Goal: Task Accomplishment & Management: Manage account settings

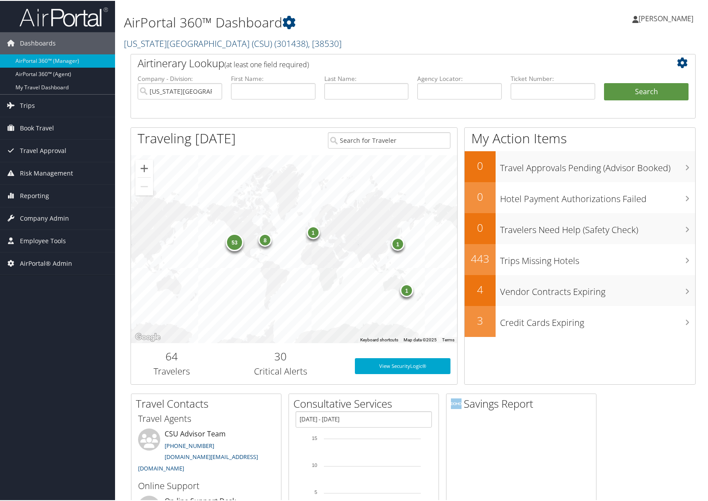
click at [144, 46] on link "California State University (CSU) ( 301438 ) , [ 38530 ]" at bounding box center [233, 43] width 218 height 12
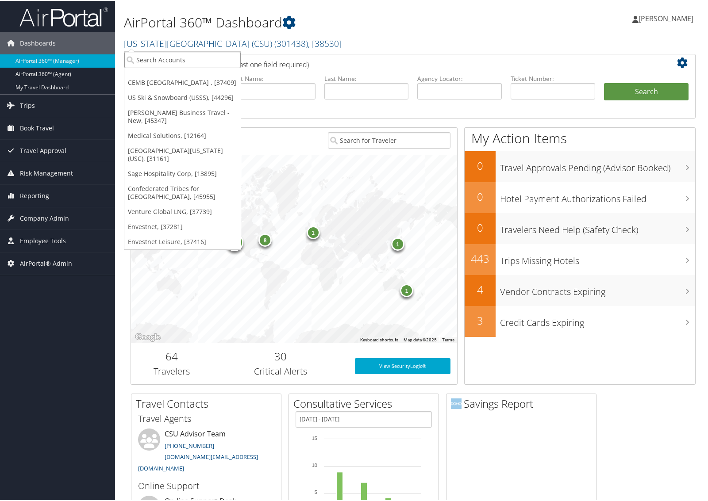
click at [147, 57] on input "search" at bounding box center [182, 59] width 116 height 16
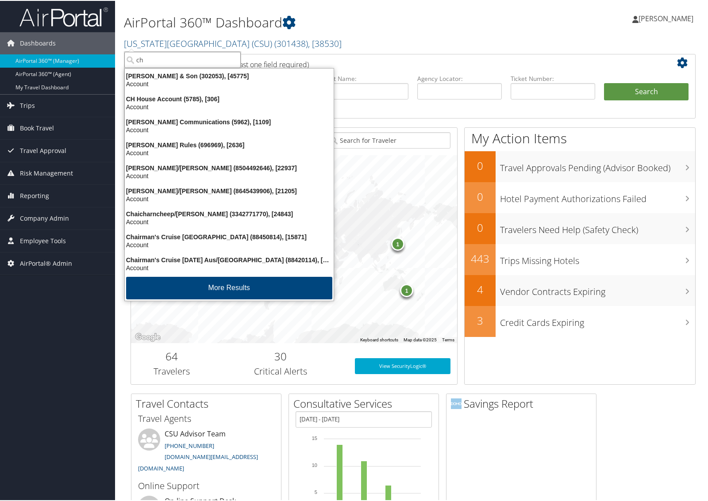
type input "chg"
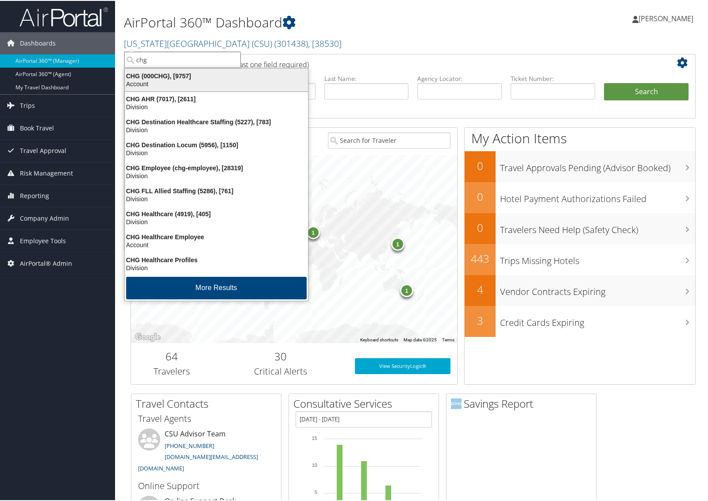
click at [168, 76] on div "CHG (000CHG), [9757]" at bounding box center [216, 75] width 194 height 8
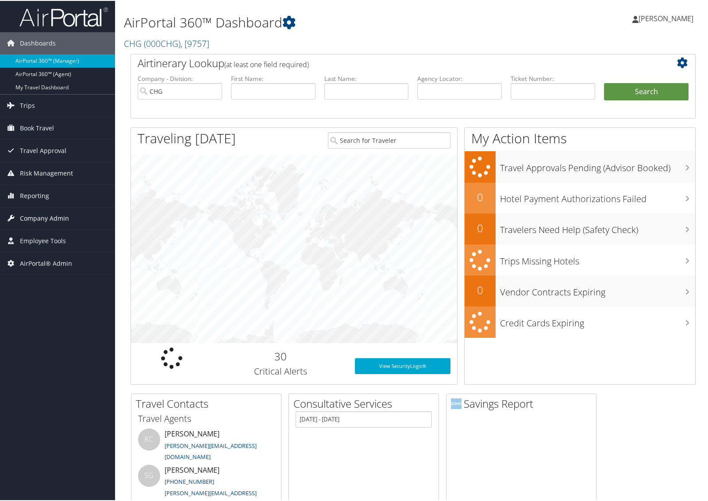
click at [53, 217] on span "Company Admin" at bounding box center [44, 218] width 49 height 22
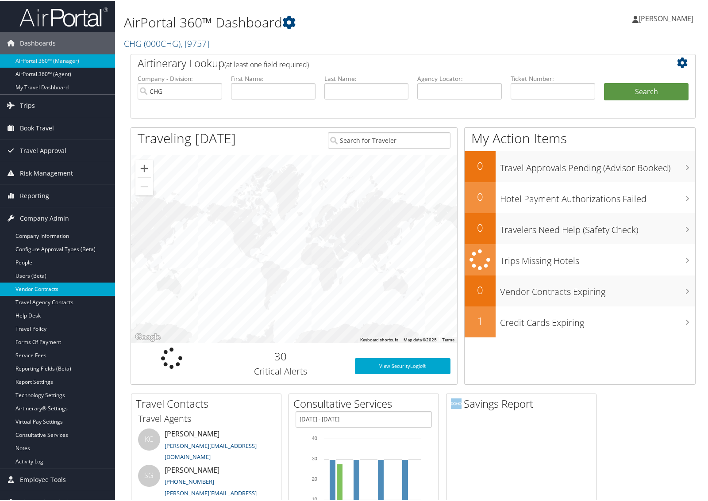
click at [59, 284] on link "Vendor Contracts" at bounding box center [57, 288] width 115 height 13
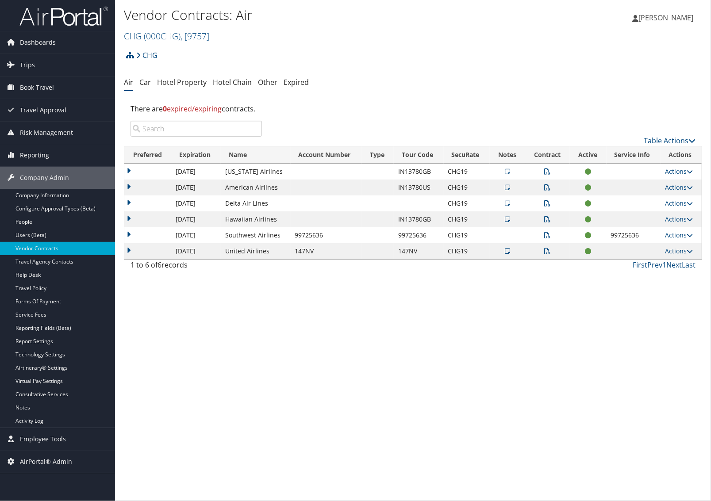
click at [414, 173] on td "IN13780GB" at bounding box center [419, 172] width 50 height 16
copy td "IN13780GB"
click at [677, 173] on link "Actions" at bounding box center [679, 171] width 28 height 8
click at [654, 209] on link "Edit Contract" at bounding box center [661, 214] width 59 height 15
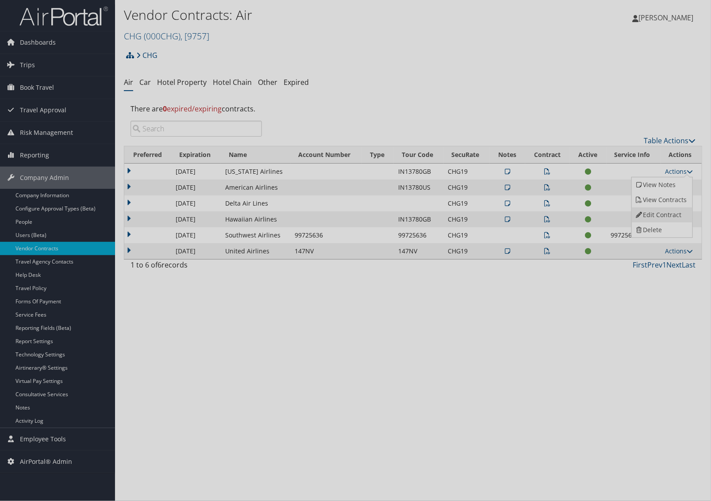
select select "[object Object]"
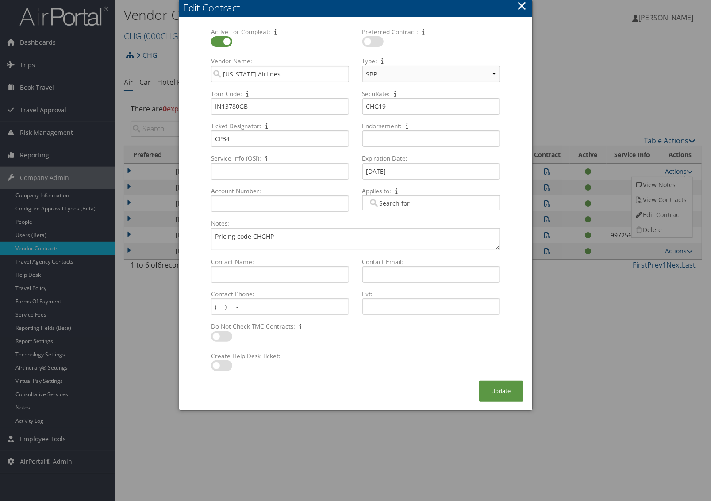
click at [525, 4] on button "×" at bounding box center [522, 6] width 10 height 18
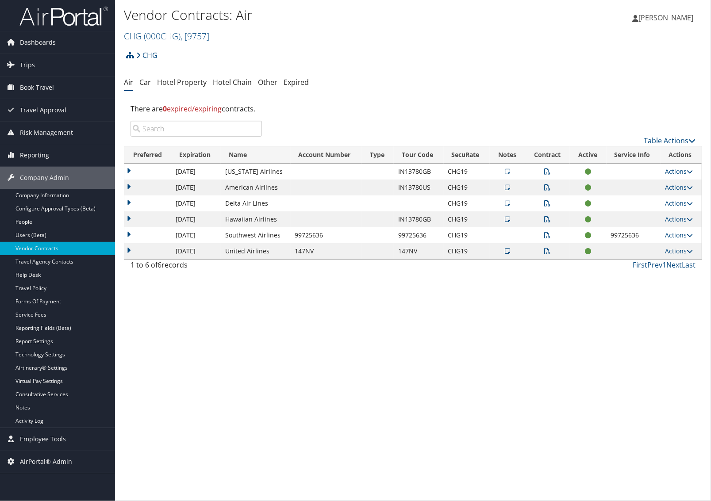
click at [505, 171] on icon at bounding box center [507, 172] width 5 height 6
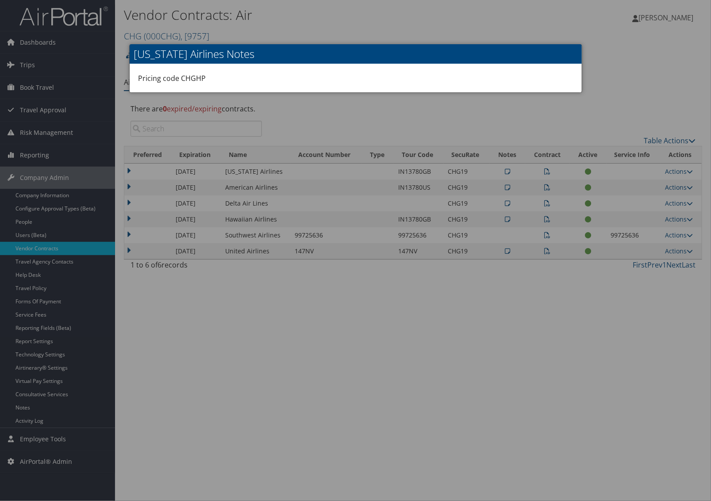
click at [606, 71] on div at bounding box center [355, 250] width 711 height 501
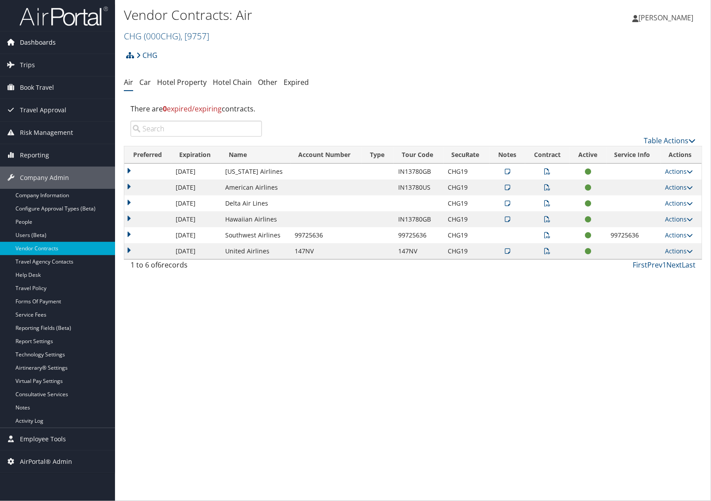
click at [32, 42] on span "Dashboards" at bounding box center [38, 42] width 36 height 22
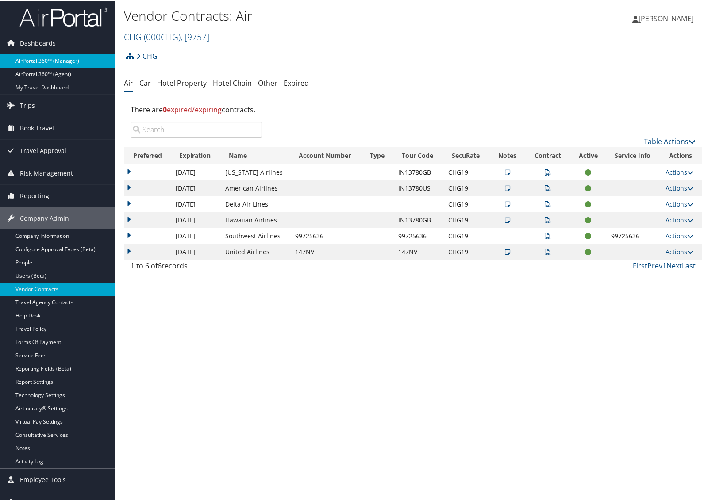
click at [29, 58] on link "AirPortal 360™ (Manager)" at bounding box center [57, 60] width 115 height 13
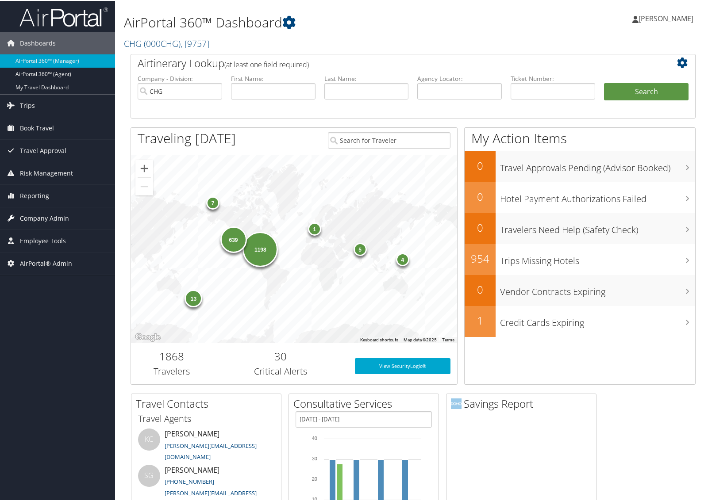
click at [52, 214] on span "Company Admin" at bounding box center [44, 218] width 49 height 22
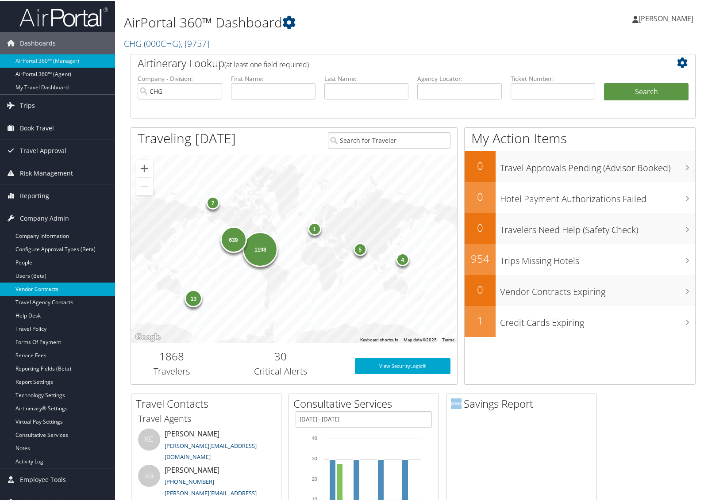
click at [51, 287] on link "Vendor Contracts" at bounding box center [57, 288] width 115 height 13
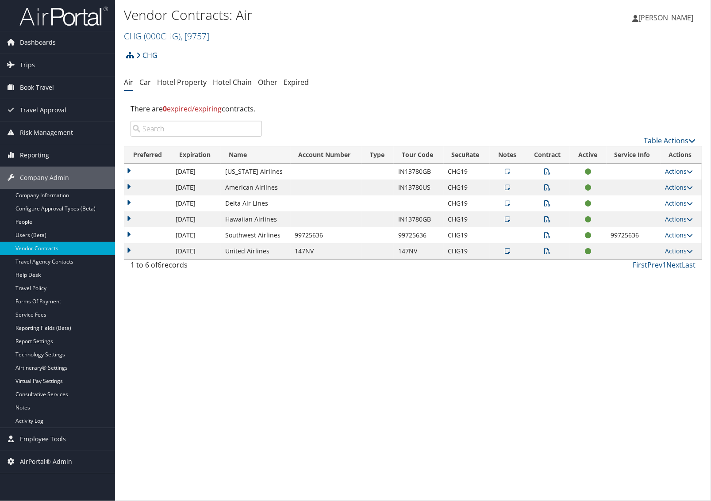
click at [413, 173] on td "IN13780GB" at bounding box center [419, 172] width 50 height 16
copy td "IN13780GB"
click at [413, 188] on td "IN13780US" at bounding box center [419, 188] width 50 height 16
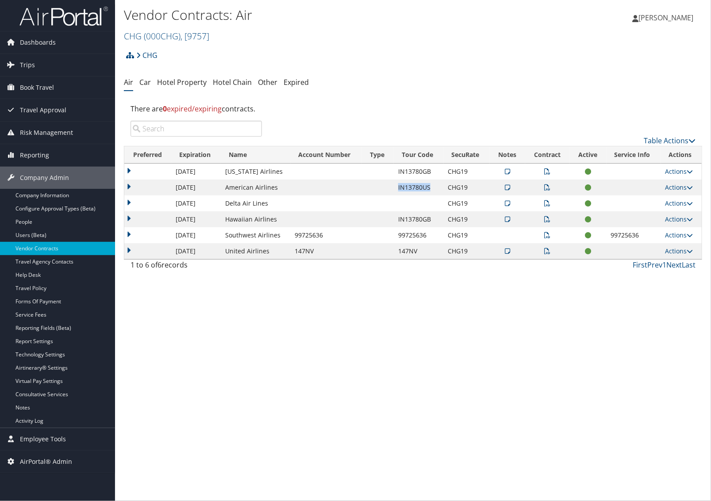
copy td "IN13780US"
click at [54, 47] on span "Dashboards" at bounding box center [38, 42] width 36 height 22
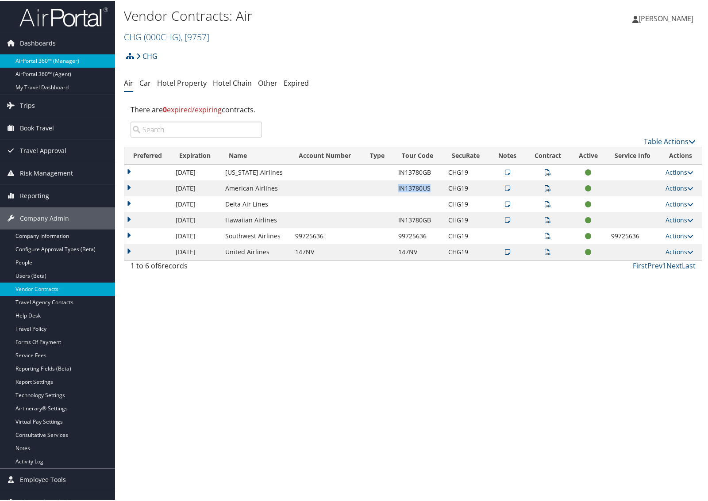
click at [45, 57] on link "AirPortal 360™ (Manager)" at bounding box center [57, 60] width 115 height 13
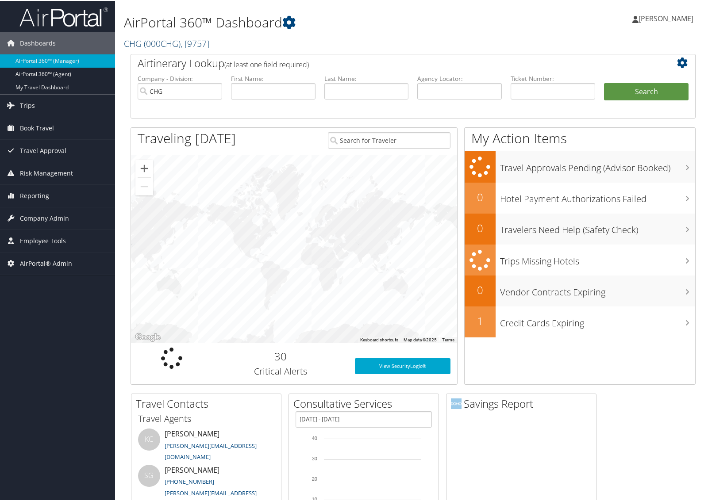
click at [169, 40] on span "( 000CHG )" at bounding box center [162, 43] width 37 height 12
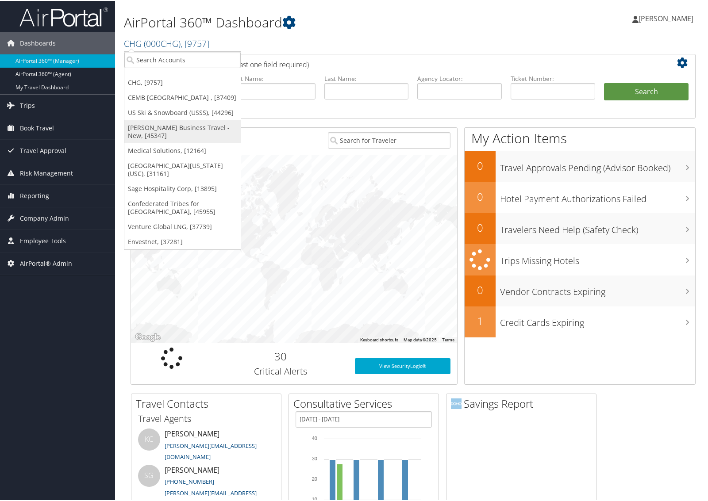
click at [154, 122] on link "[PERSON_NAME] Business Travel - New, [45347]" at bounding box center [182, 130] width 116 height 23
